Goal: Obtain resource: Download file/media

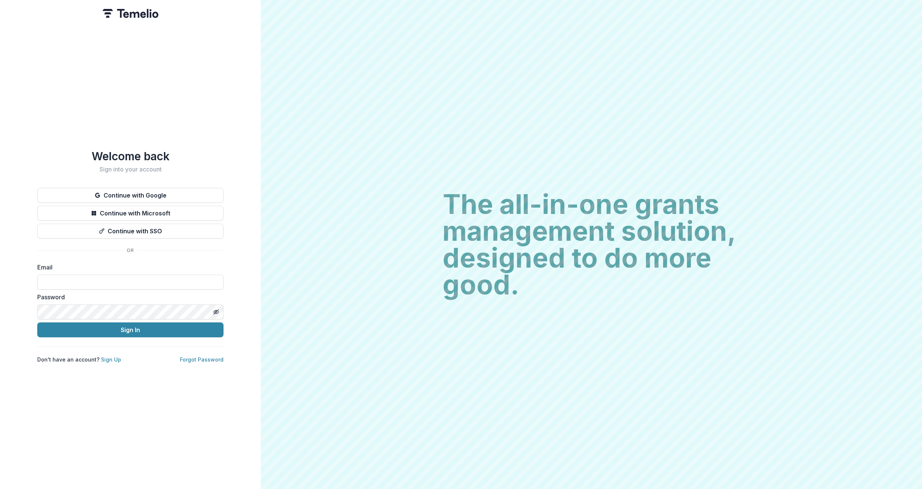
type input "**********"
click at [130, 327] on button "Sign In" at bounding box center [130, 329] width 186 height 15
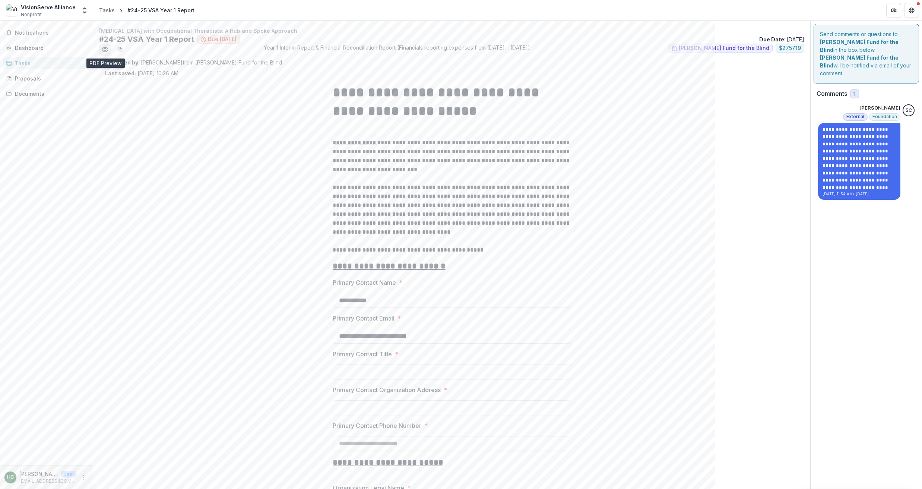
click at [104, 51] on icon "Preview b151e6d8-73e8-40b4-a356-8aa3421a3801.pdf" at bounding box center [104, 49] width 7 height 7
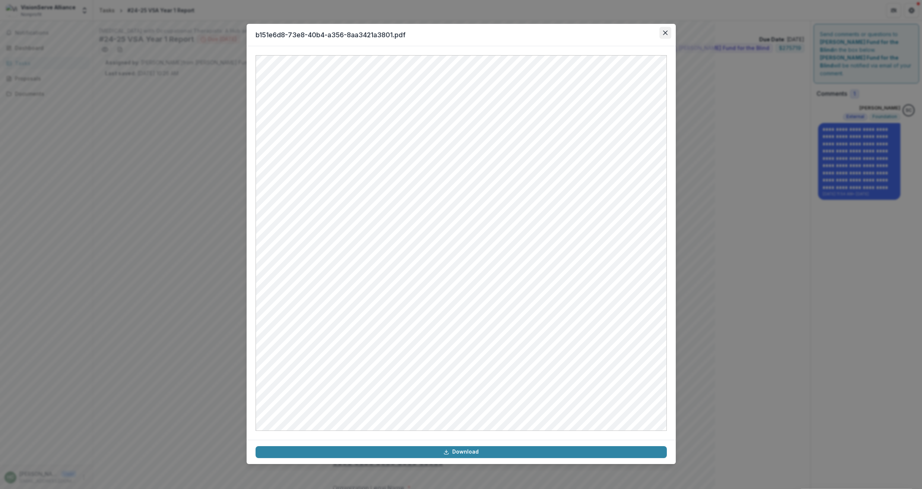
click at [664, 31] on icon "Close" at bounding box center [665, 33] width 4 height 4
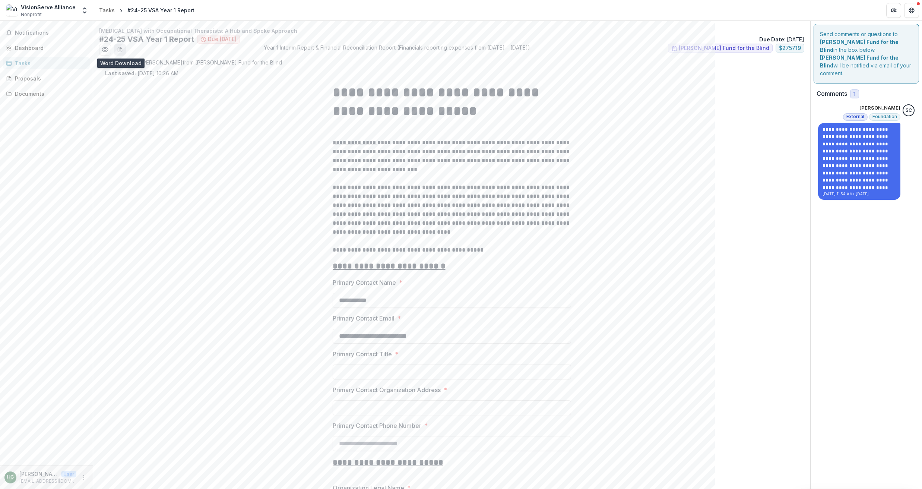
click at [121, 47] on icon "download-word-button" at bounding box center [120, 50] width 6 height 6
click at [24, 63] on div "Tasks" at bounding box center [49, 63] width 69 height 8
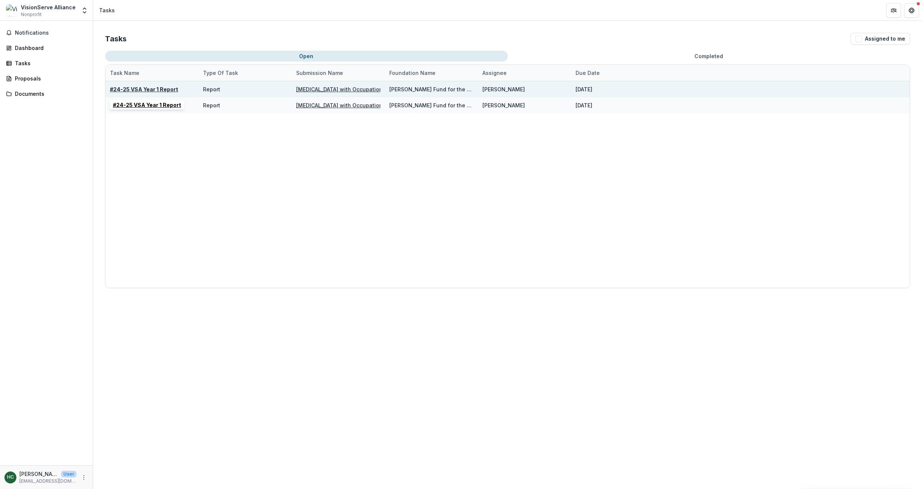
click at [142, 88] on u "#24-25 VSA Year 1 Report" at bounding box center [144, 89] width 68 height 6
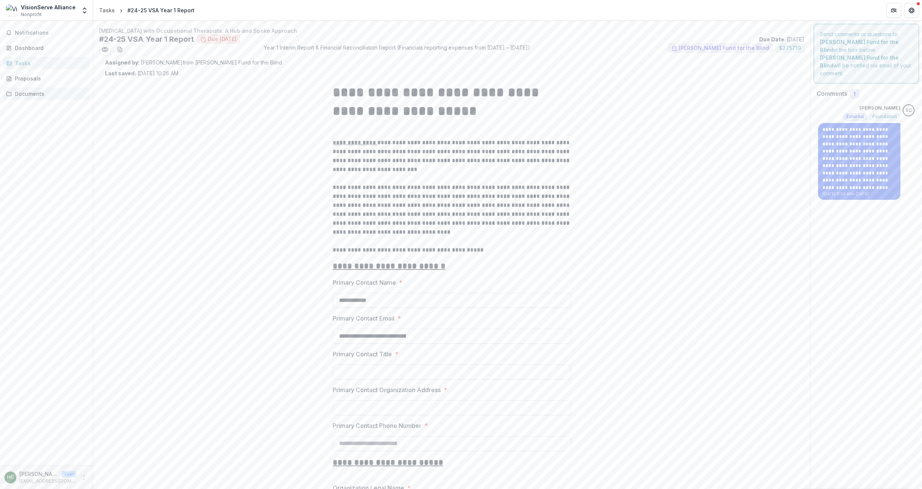
click at [31, 93] on div "Documents" at bounding box center [49, 94] width 69 height 8
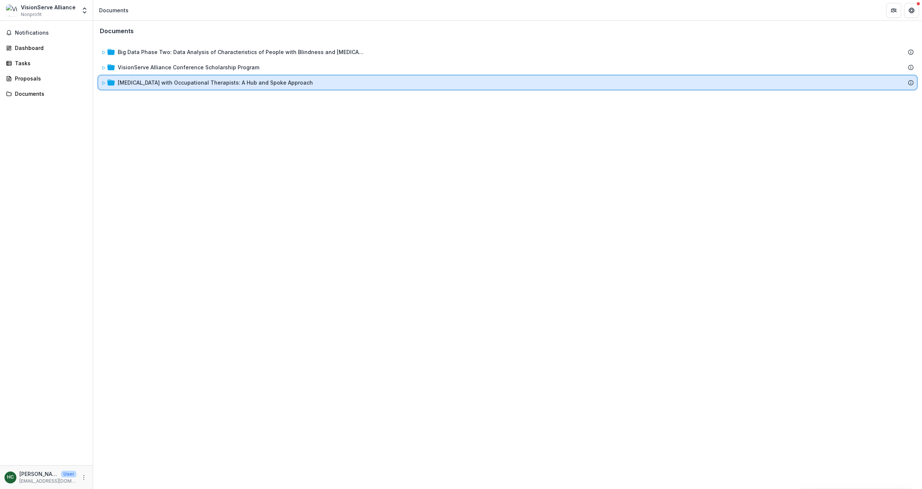
click at [102, 81] on icon at bounding box center [103, 83] width 4 height 4
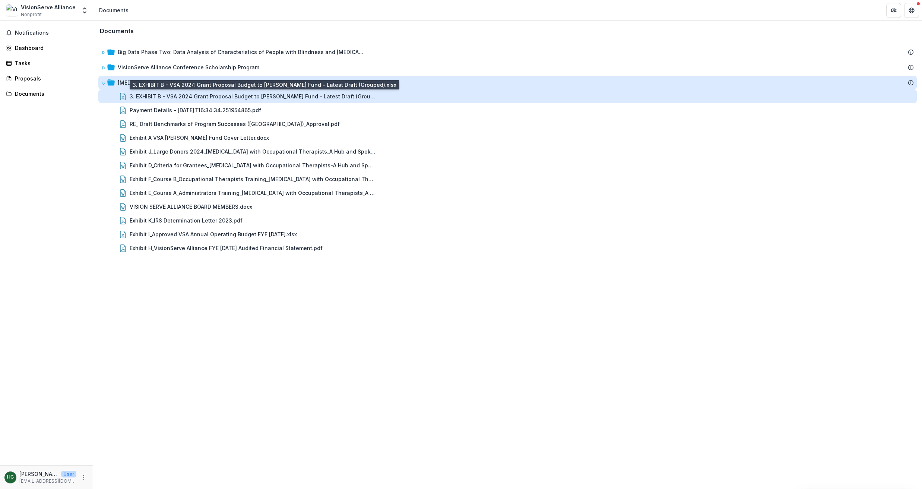
click at [177, 97] on div "3. EXHIBIT B - VSA 2024 Grant Proposal Budget to Lavelle Fund - Latest Draft (G…" at bounding box center [253, 96] width 246 height 8
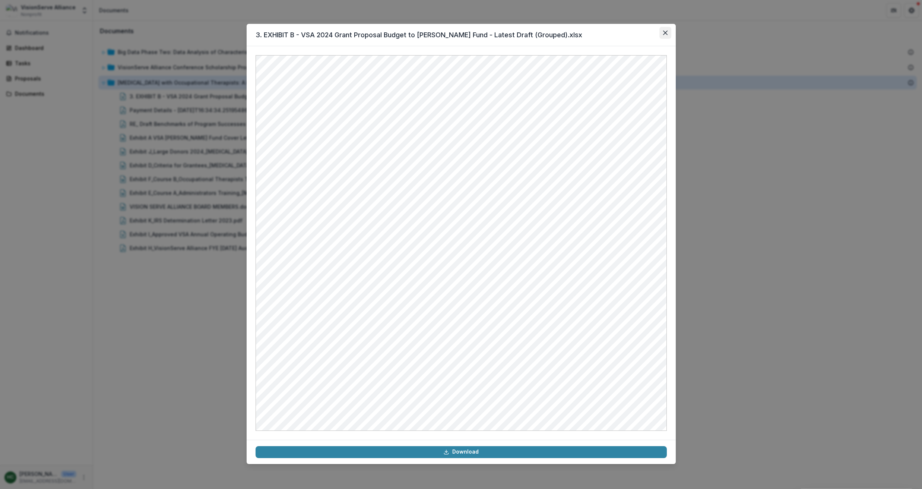
click at [664, 32] on icon "Close" at bounding box center [665, 33] width 4 height 4
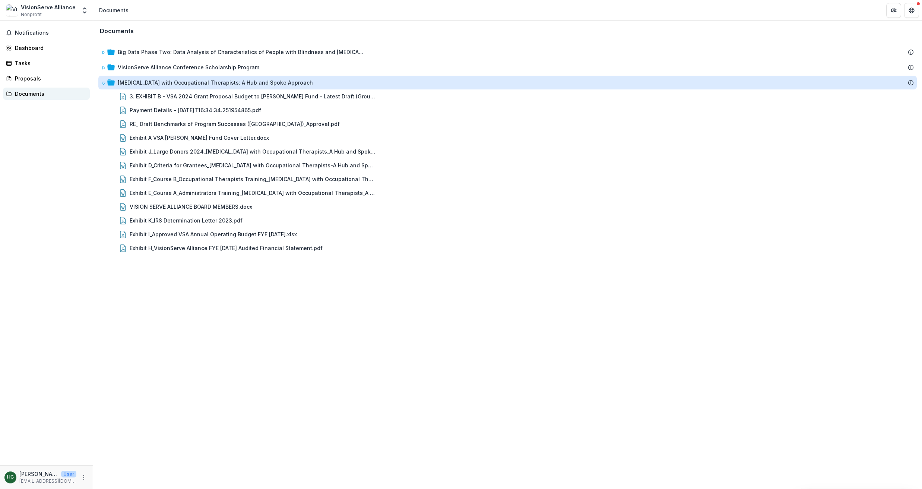
click at [27, 90] on div "Documents" at bounding box center [49, 94] width 69 height 8
click at [24, 64] on div "Tasks" at bounding box center [49, 63] width 69 height 8
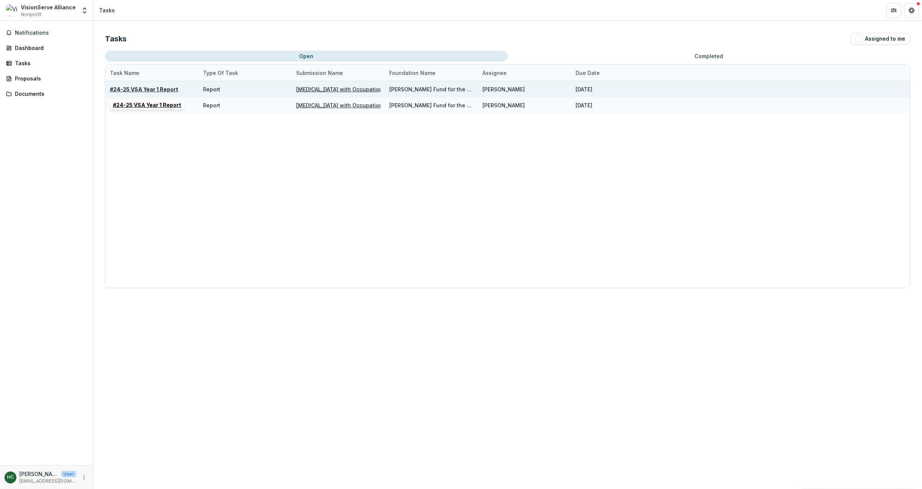
click at [161, 90] on u "#24-25 VSA Year 1 Report" at bounding box center [144, 89] width 68 height 6
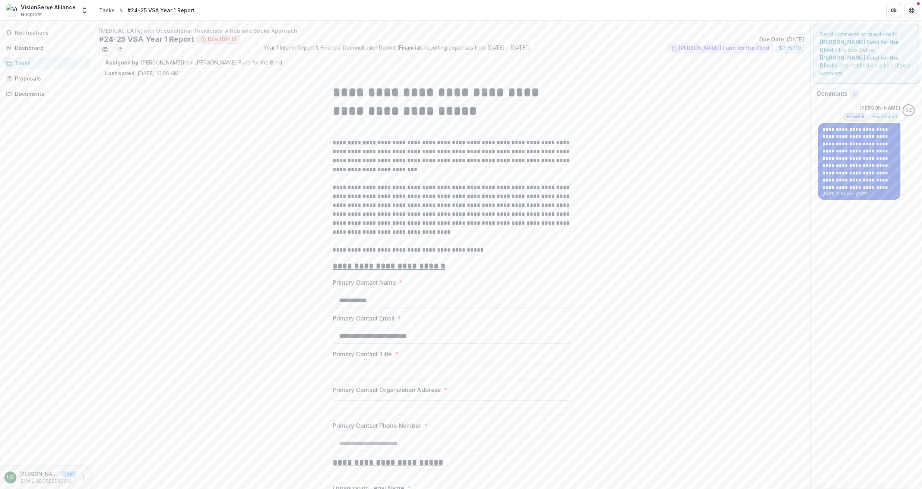
click at [851, 136] on p "**********" at bounding box center [858, 158] width 73 height 64
click at [853, 177] on p "**********" at bounding box center [858, 158] width 73 height 64
click at [844, 45] on div "Send comments or questions to Lavelle Fund for the Blind in the box below. Lave…" at bounding box center [865, 54] width 105 height 60
click at [861, 54] on strong "Lavelle Fund for the Blind" at bounding box center [859, 61] width 79 height 14
click at [835, 90] on h2 "Comments" at bounding box center [831, 93] width 31 height 7
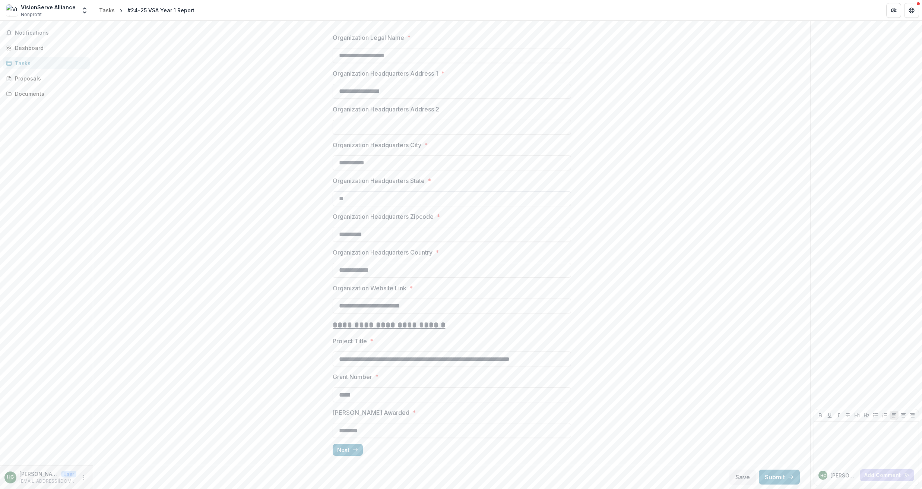
scroll to position [449, 0]
click at [353, 449] on icon "button" at bounding box center [355, 450] width 6 height 6
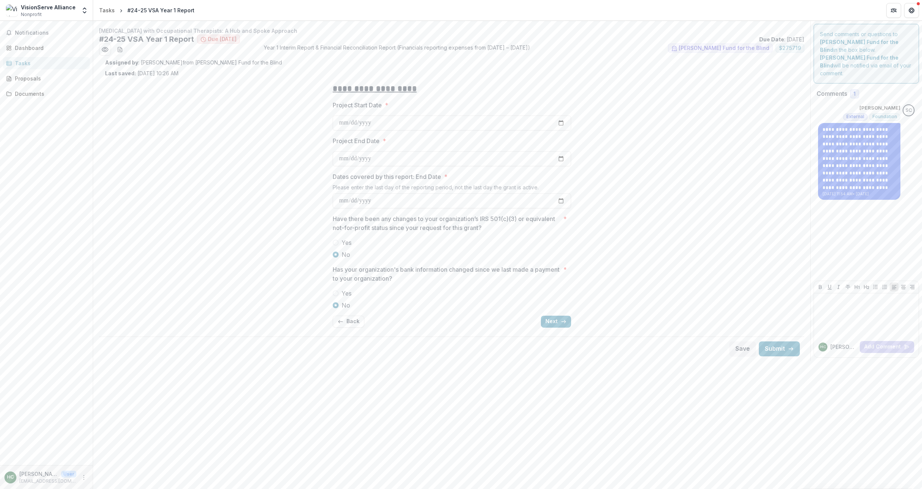
scroll to position [0, 0]
click at [554, 319] on button "Next" at bounding box center [556, 321] width 30 height 12
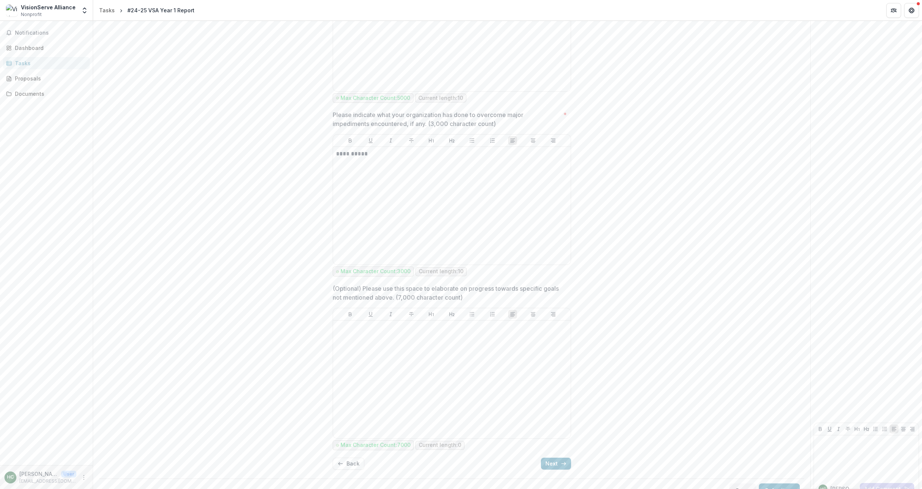
scroll to position [380, 0]
click at [553, 458] on button "Next" at bounding box center [556, 464] width 30 height 12
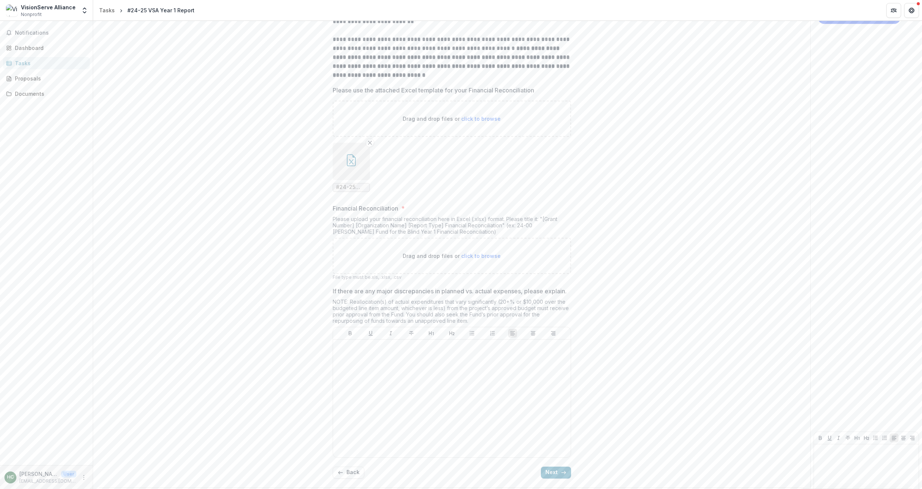
scroll to position [177, 0]
click at [349, 163] on icon "button" at bounding box center [351, 159] width 12 height 12
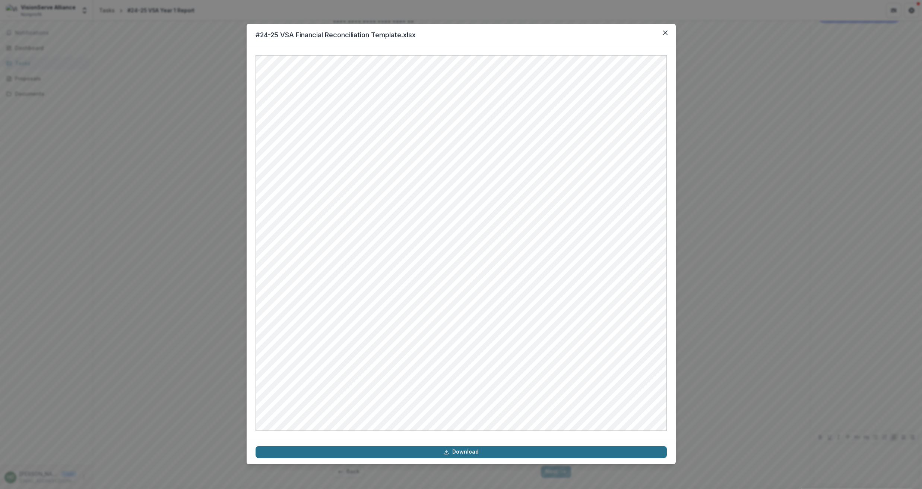
click at [462, 451] on link "Download" at bounding box center [460, 452] width 411 height 12
